Goal: Task Accomplishment & Management: Use online tool/utility

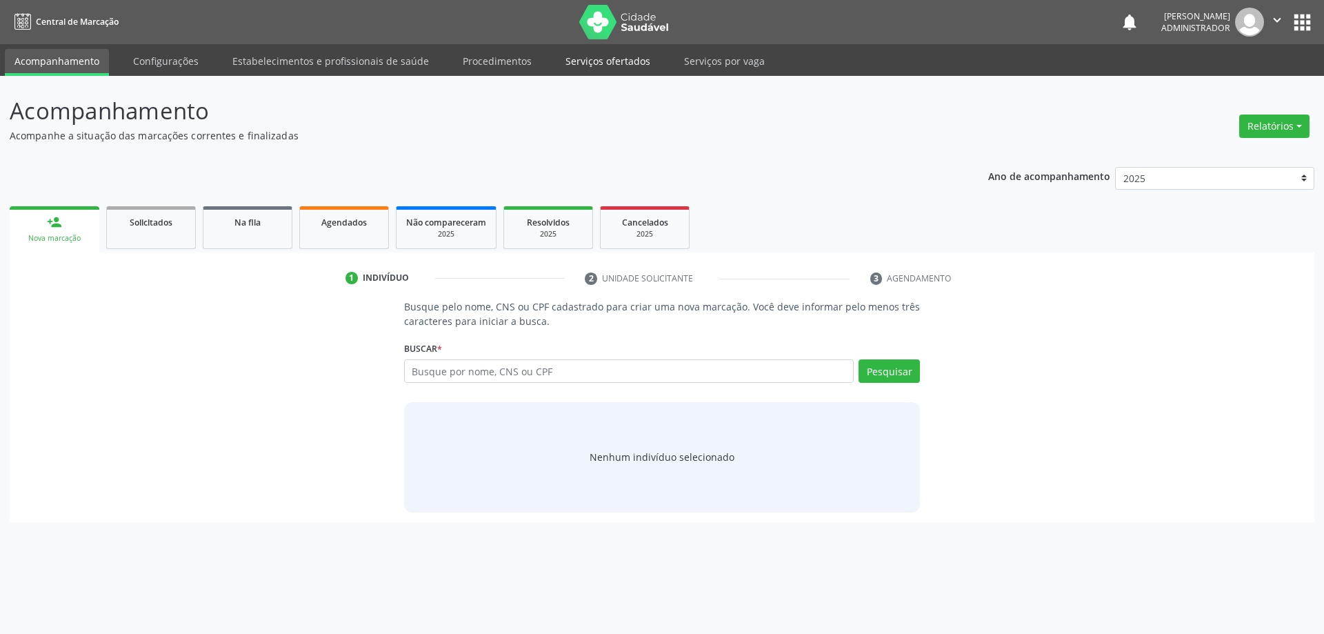
click at [609, 55] on link "Serviços ofertados" at bounding box center [608, 61] width 104 height 24
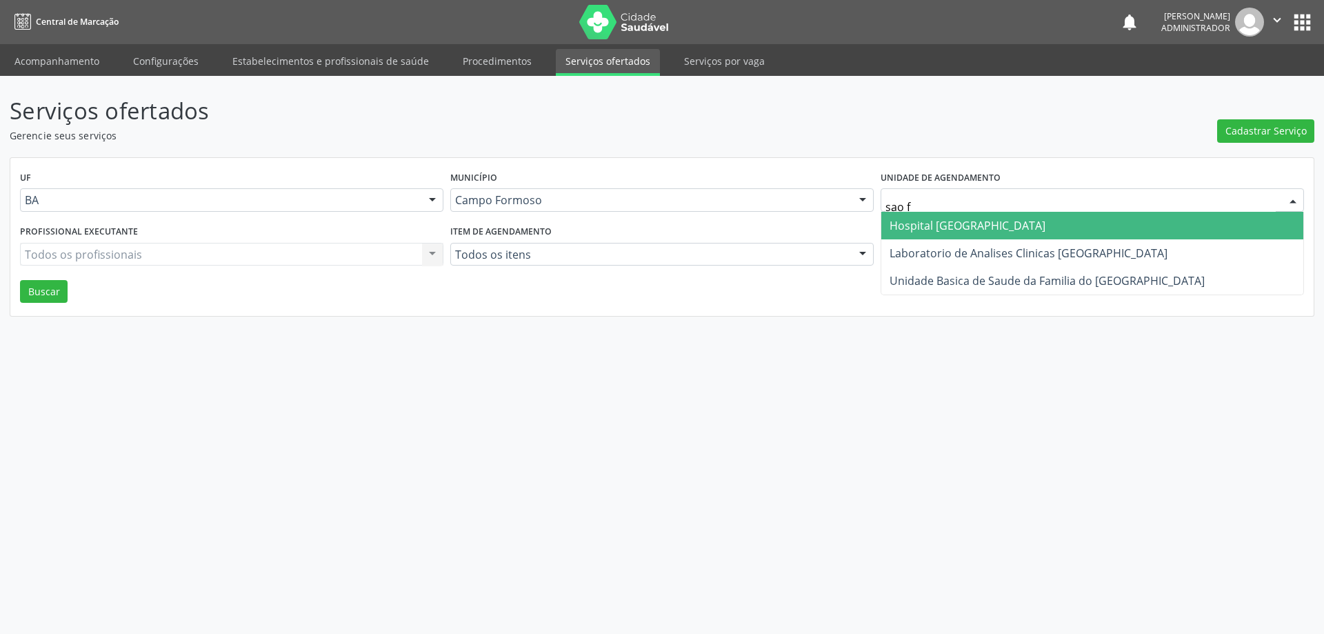
type input "sao fr"
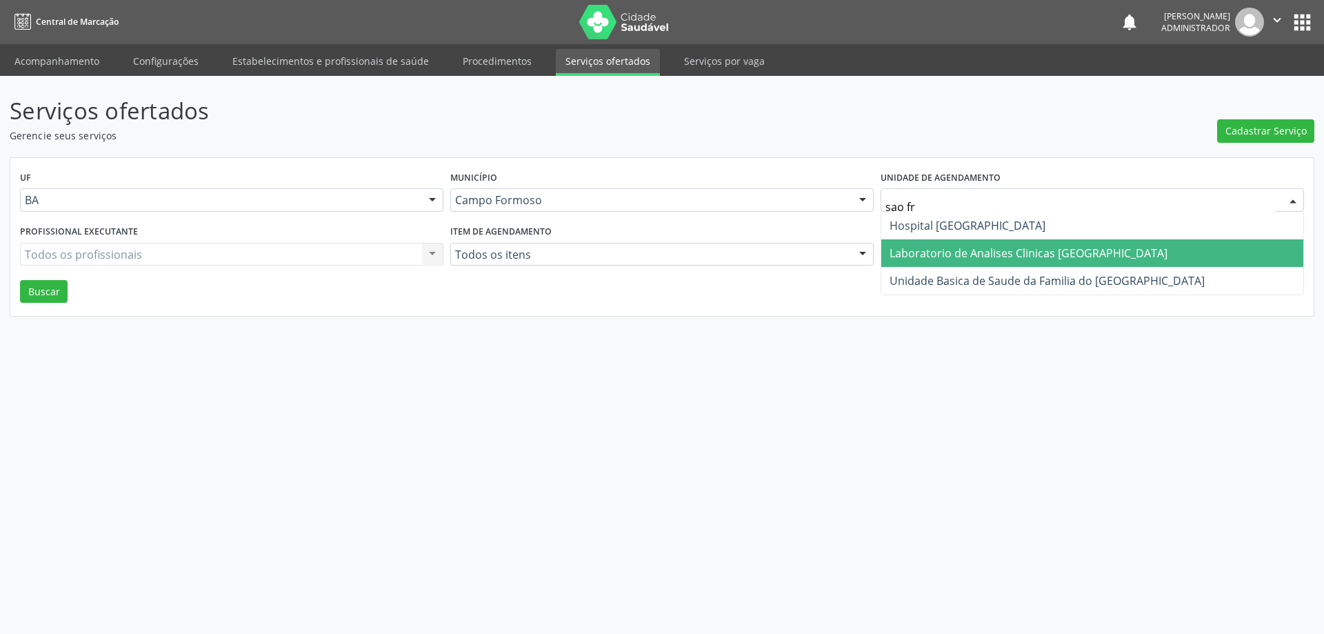
click at [982, 252] on span "Laboratorio de Analises Clinicas [GEOGRAPHIC_DATA]" at bounding box center [1029, 253] width 278 height 15
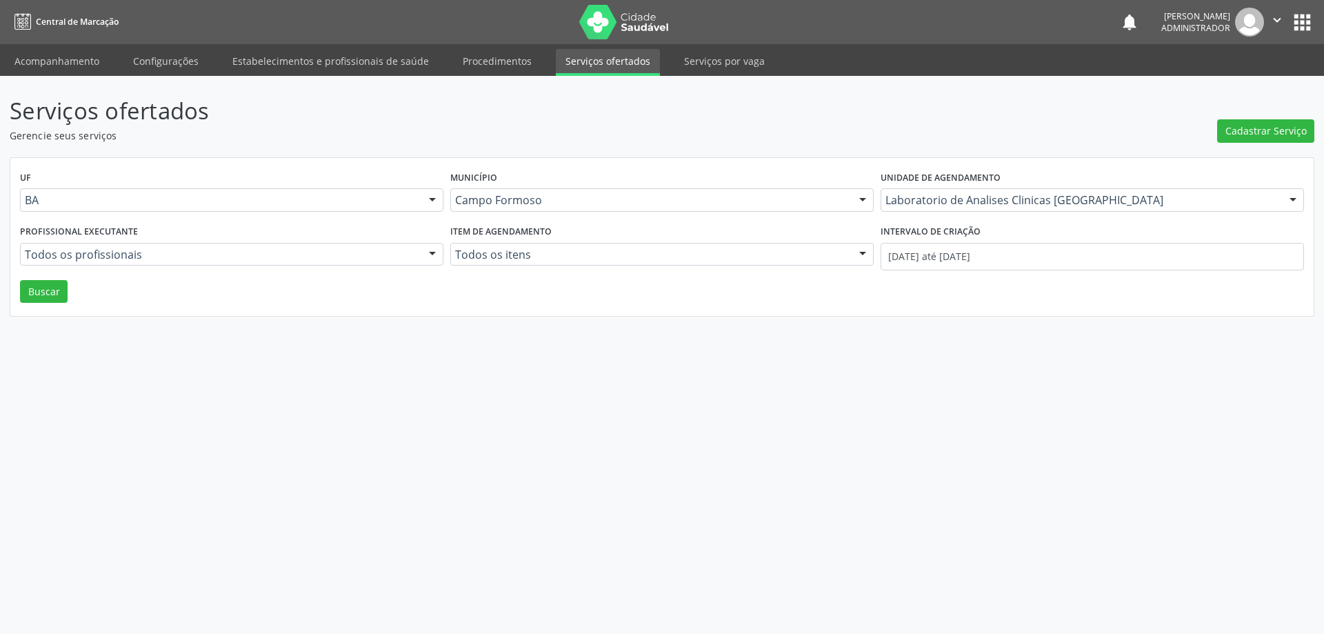
click at [430, 250] on div at bounding box center [432, 254] width 21 height 23
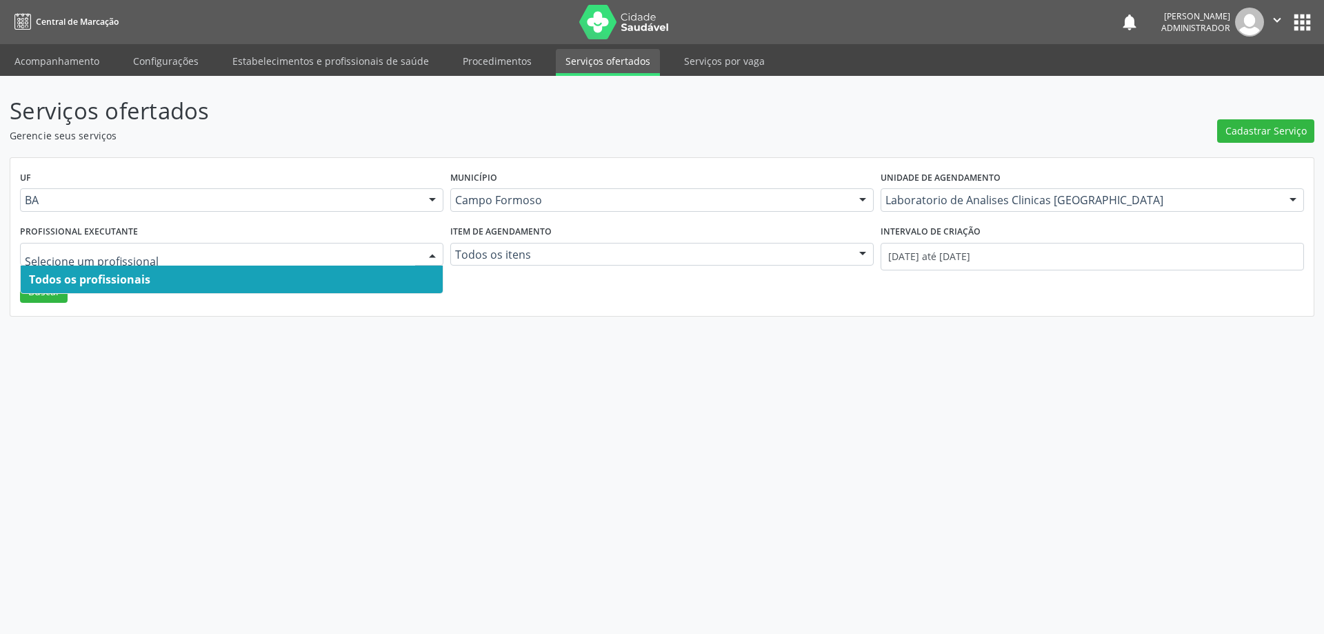
click at [396, 279] on span "Todos os profissionais" at bounding box center [232, 280] width 422 height 28
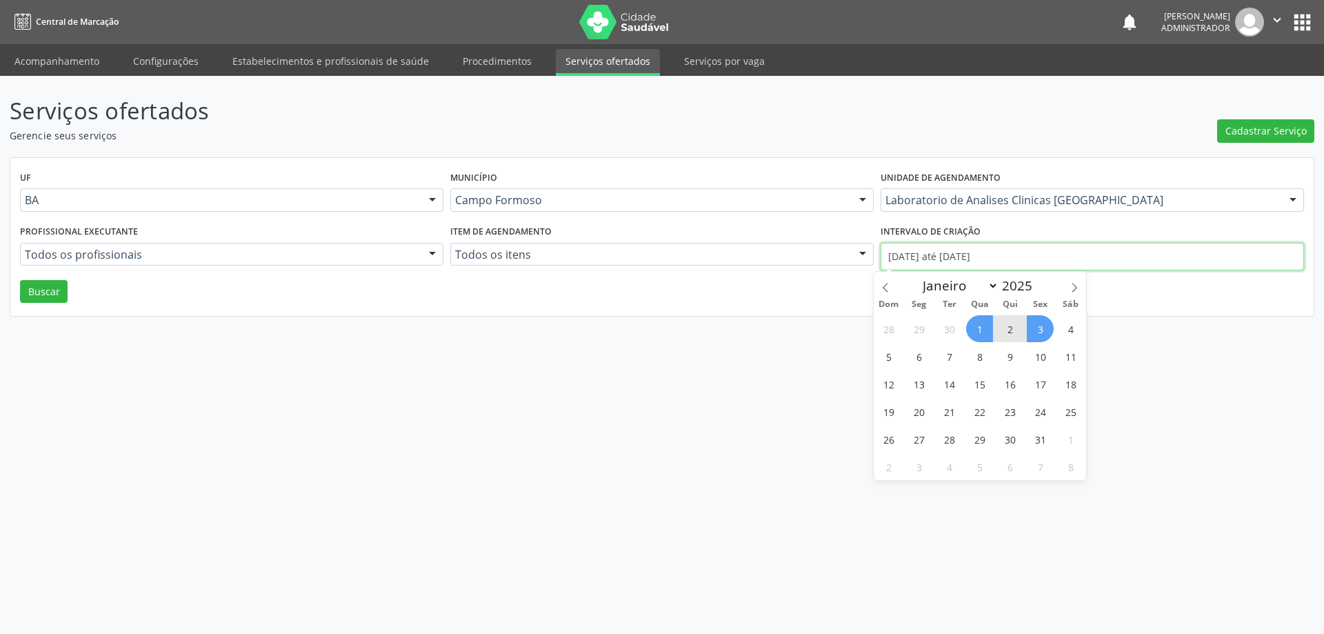
click at [954, 260] on input "[DATE] até [DATE]" at bounding box center [1092, 257] width 423 height 28
click at [884, 288] on icon at bounding box center [885, 287] width 5 height 9
select select "8"
click at [917, 330] on span "1" at bounding box center [919, 328] width 27 height 27
type input "[DATE]"
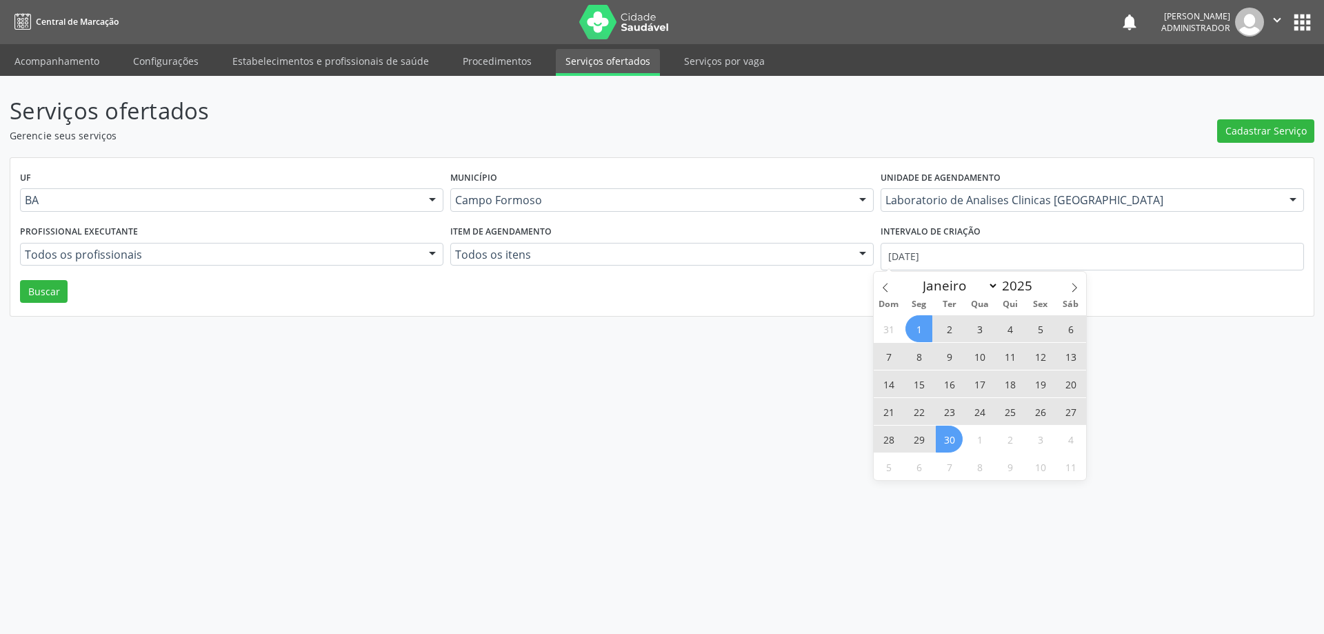
click at [945, 432] on span "30" at bounding box center [949, 439] width 27 height 27
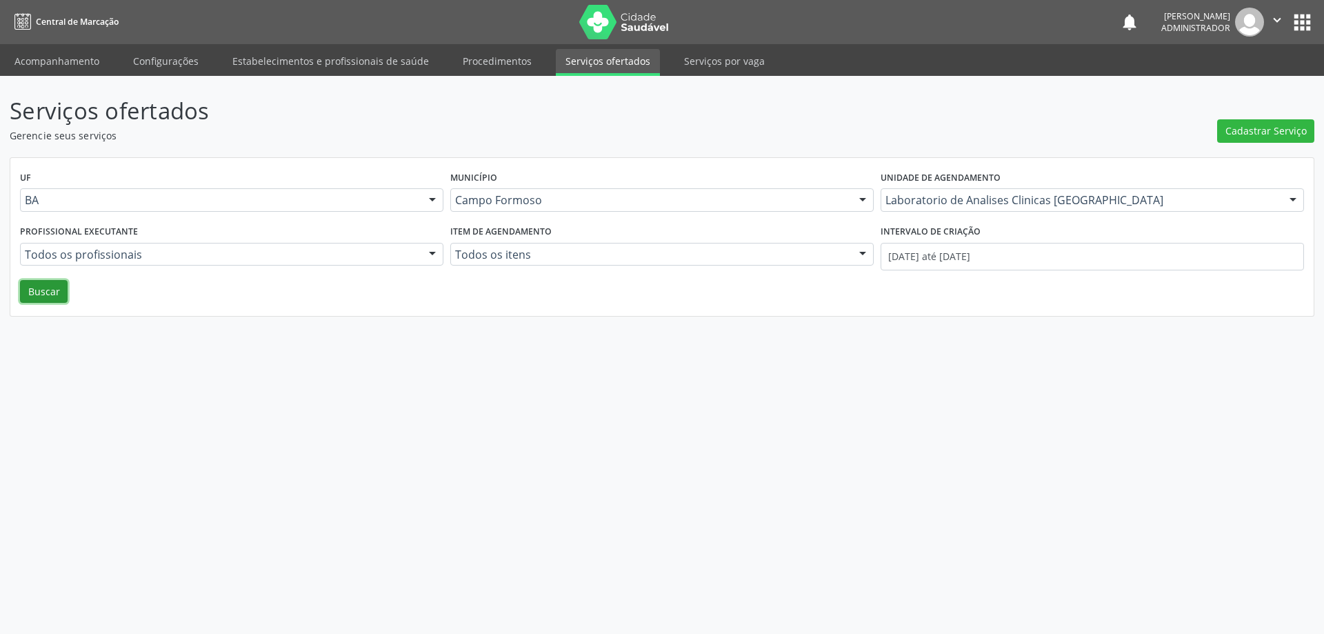
click at [33, 292] on button "Buscar" at bounding box center [44, 291] width 48 height 23
